Goal: Transaction & Acquisition: Book appointment/travel/reservation

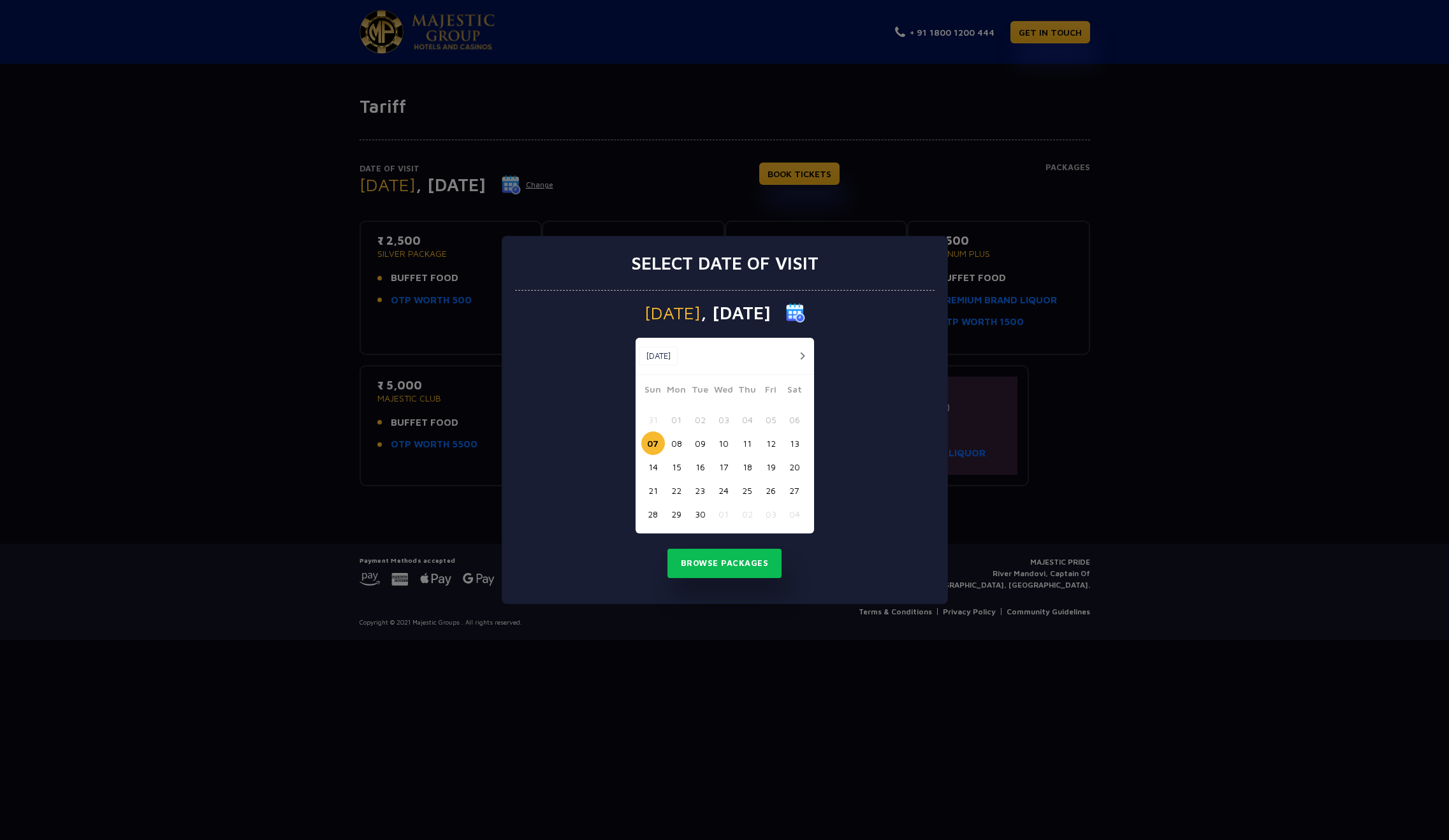
click at [226, 318] on div "Select date of visit [DATE] [DATE] [DATE] Sun Mon Tue Wed Thu Fri Sat 31 01 02 …" at bounding box center [724, 420] width 1449 height 840
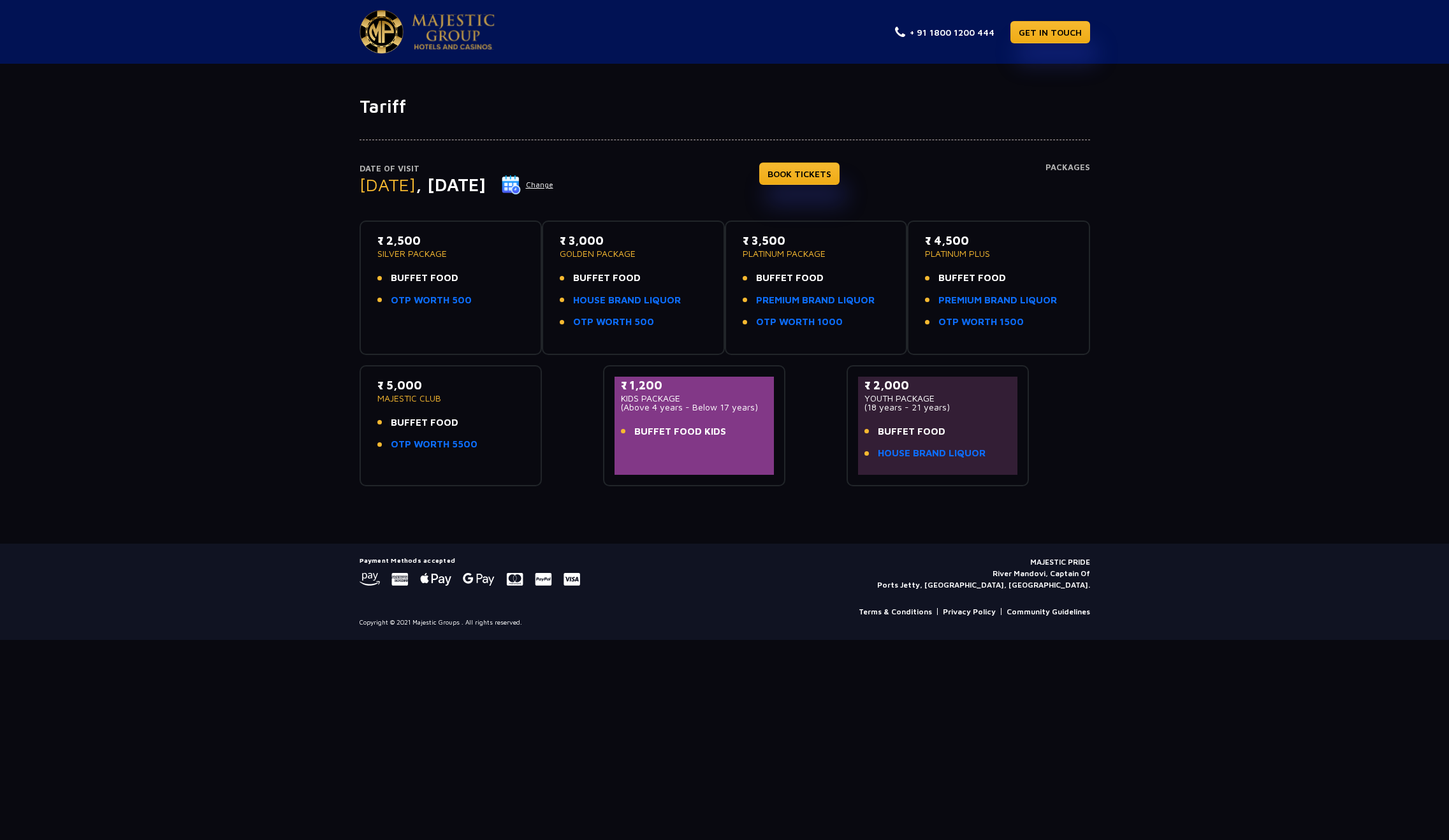
click at [521, 183] on img at bounding box center [512, 185] width 19 height 19
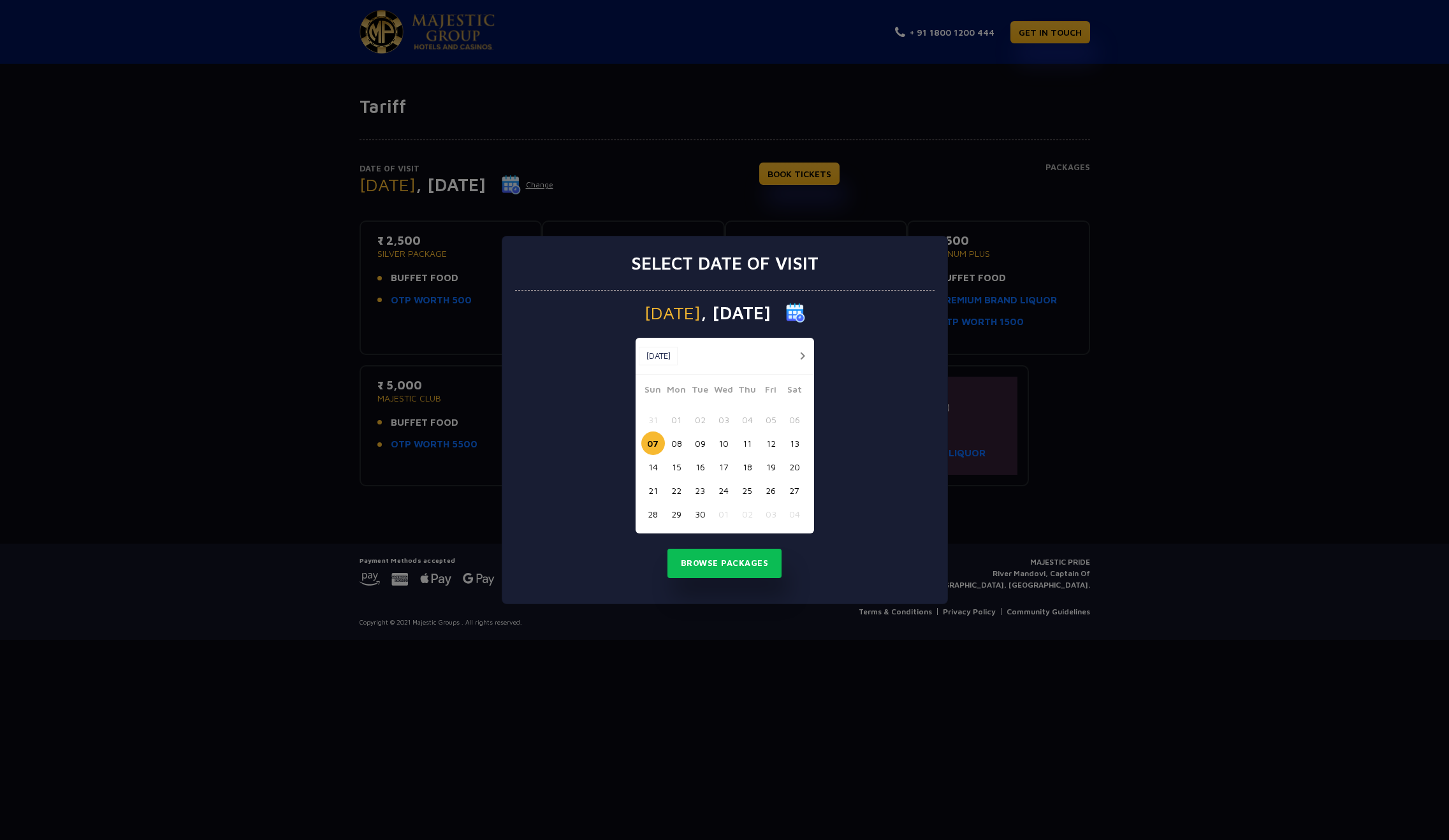
click at [676, 467] on button "15" at bounding box center [677, 467] width 24 height 24
click at [717, 559] on button "Browse Packages" at bounding box center [724, 563] width 114 height 29
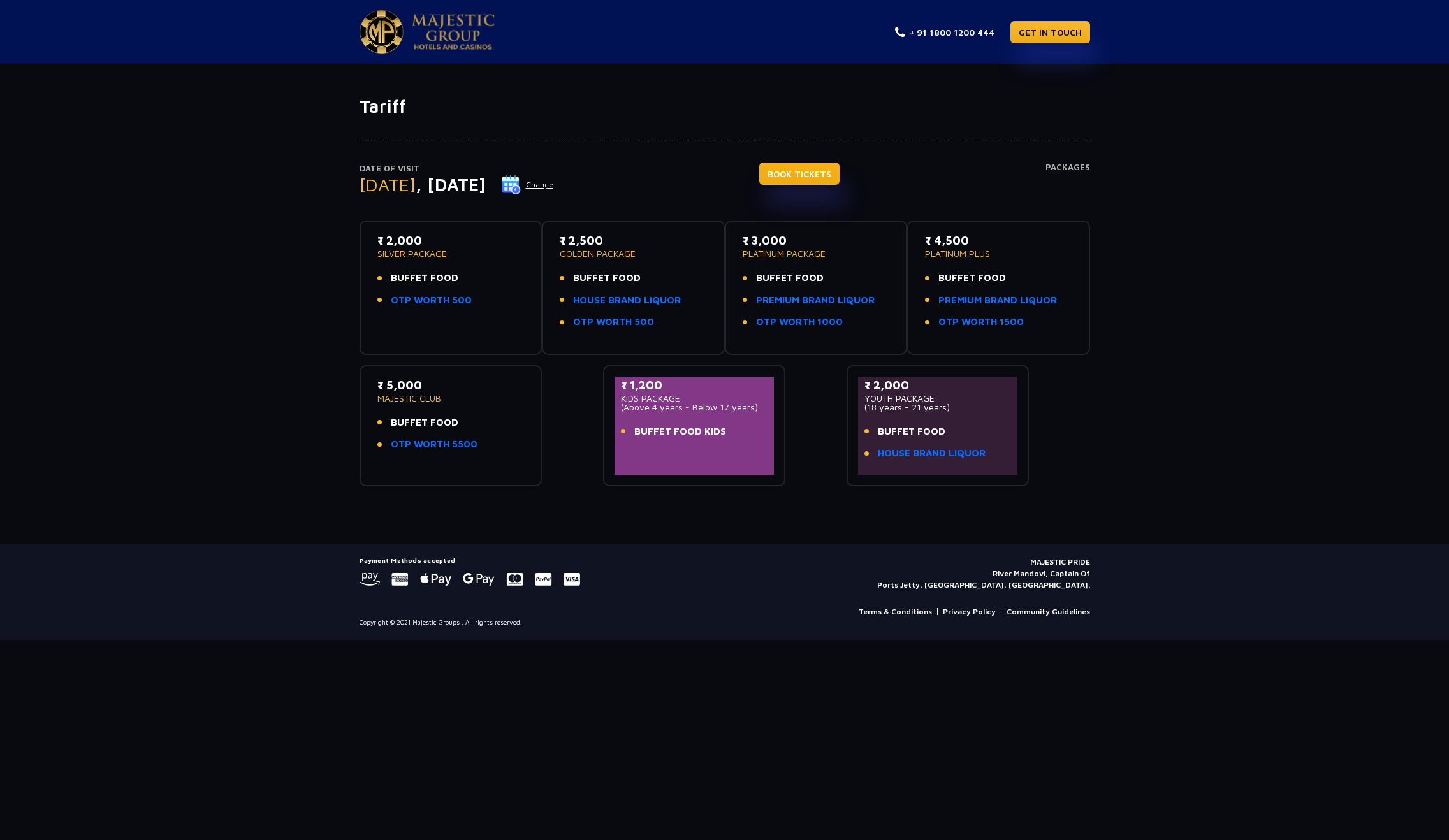
click at [823, 166] on link "BOOK TICKETS" at bounding box center [799, 173] width 81 height 22
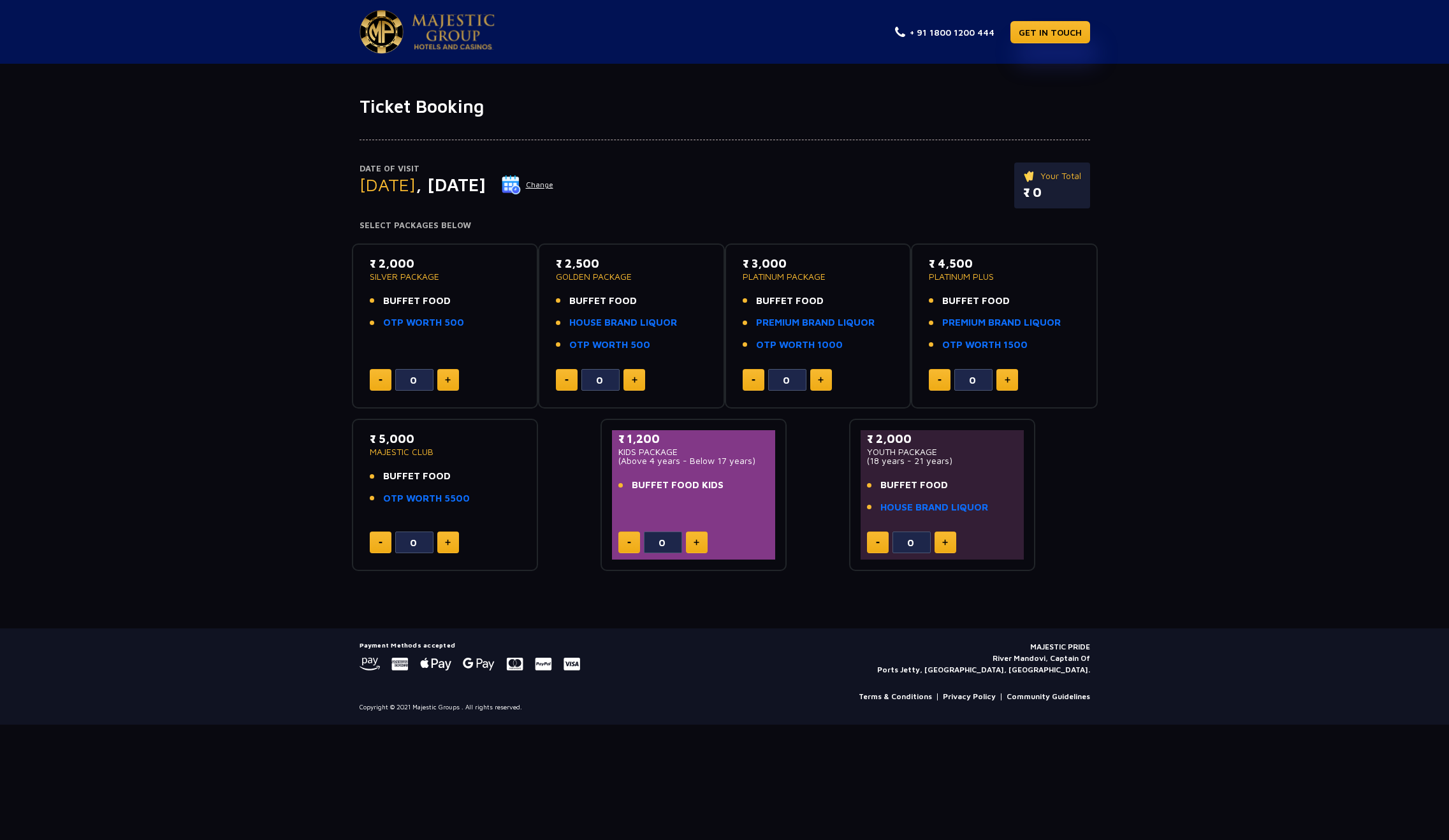
click at [444, 389] on button at bounding box center [448, 380] width 22 height 22
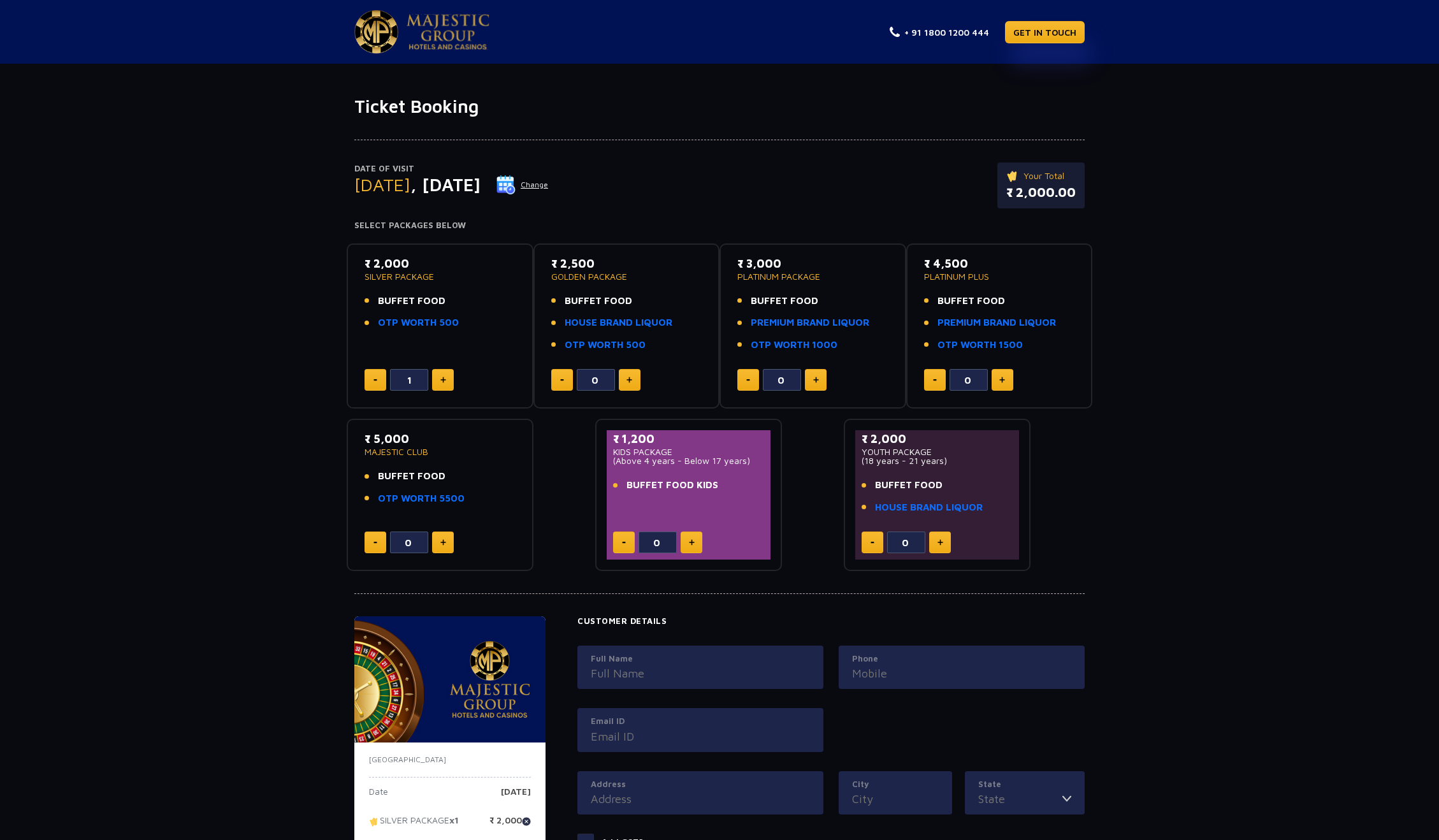
click at [447, 383] on button at bounding box center [443, 380] width 22 height 22
click at [448, 382] on button at bounding box center [443, 380] width 22 height 22
type input "4"
click at [1254, 351] on div "Date of Visit Monday , 15 Sep 2025 Change Your Total ₹ 8,000.00 Select Packages…" at bounding box center [719, 344] width 1439 height 455
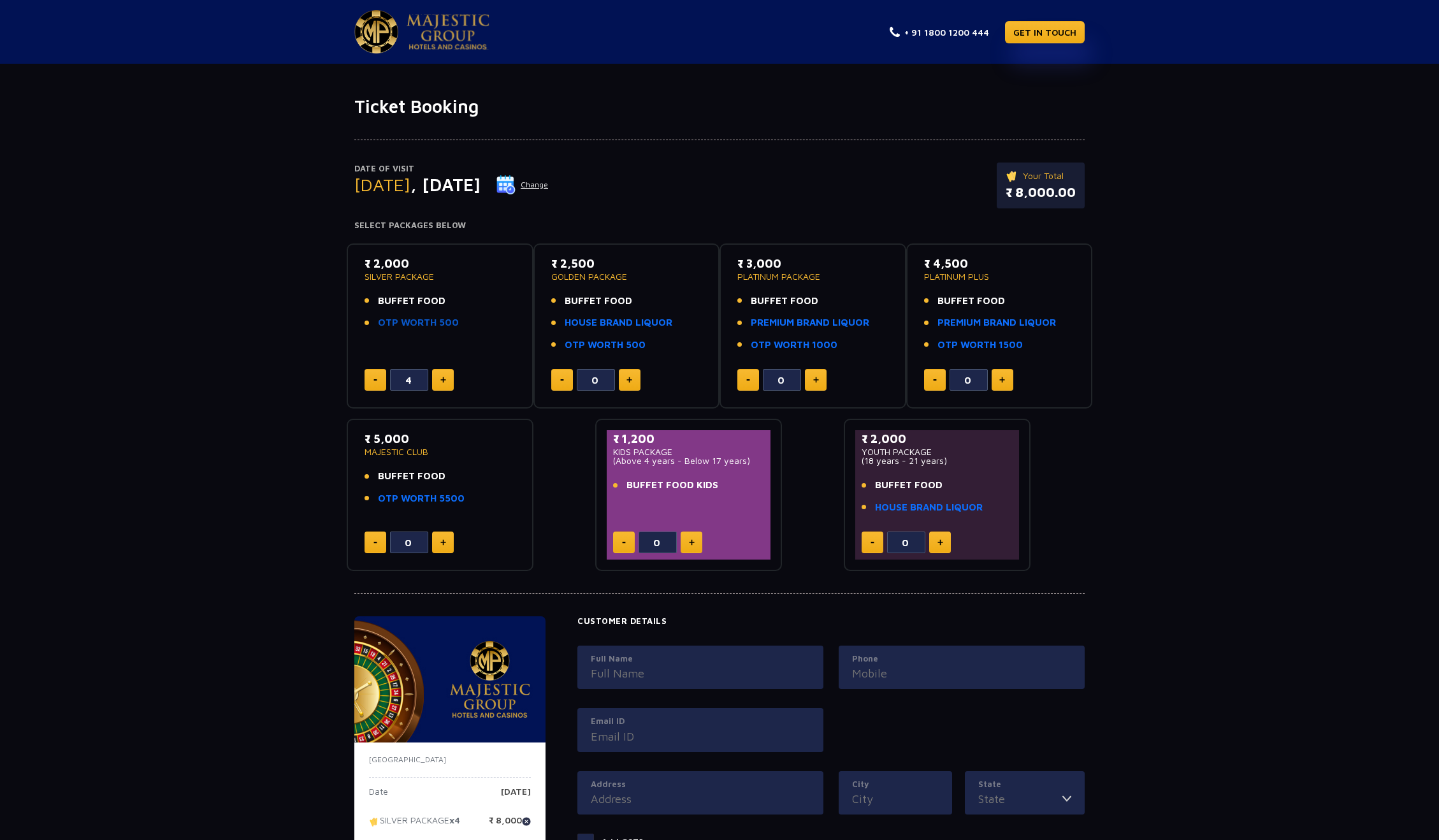
click at [386, 322] on link "OTP WORTH 500" at bounding box center [418, 323] width 81 height 15
